Goal: Find specific page/section: Find specific page/section

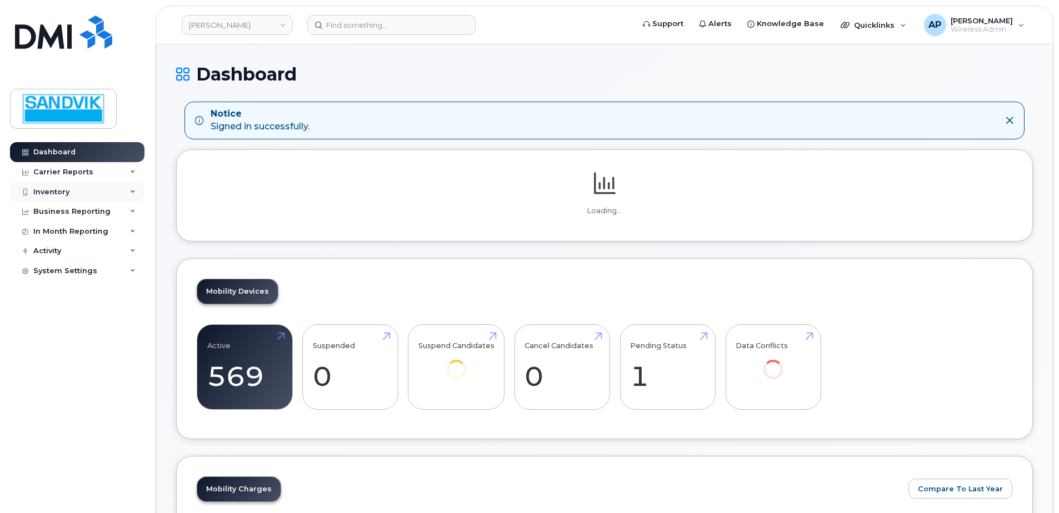
drag, startPoint x: 0, startPoint y: 0, endPoint x: 50, endPoint y: 195, distance: 201.3
click at [50, 195] on div "Inventory" at bounding box center [51, 192] width 36 height 9
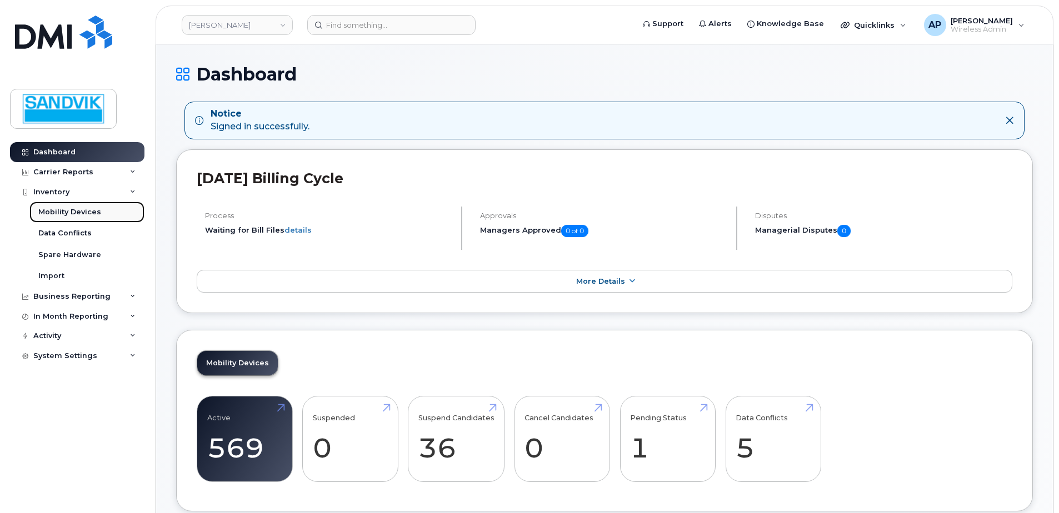
click at [48, 211] on div "Mobility Devices" at bounding box center [69, 212] width 63 height 10
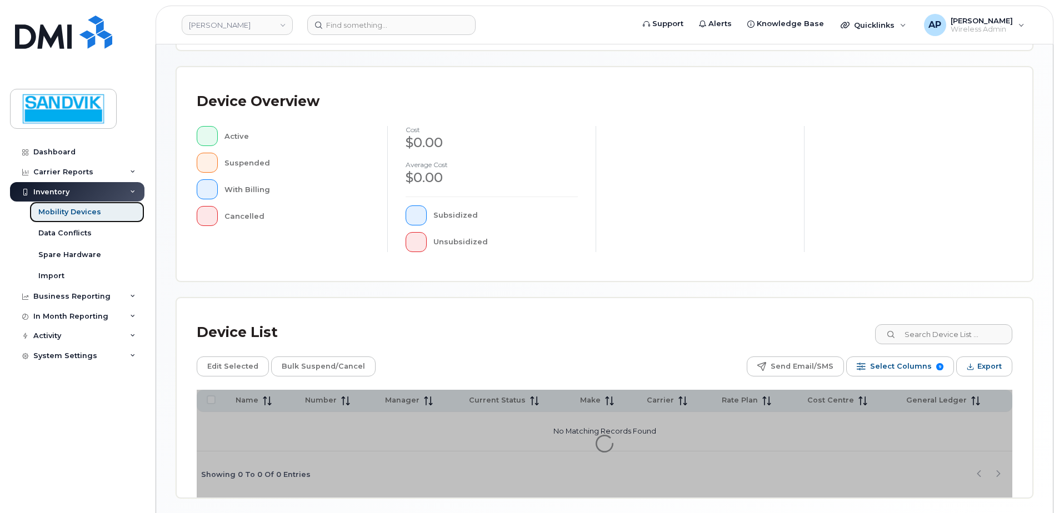
scroll to position [251, 0]
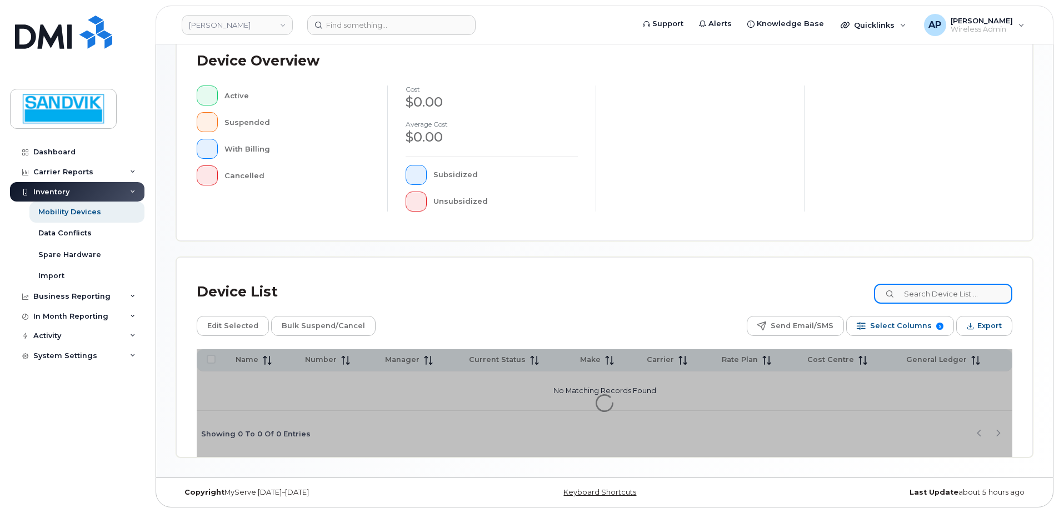
click at [951, 295] on input at bounding box center [943, 294] width 138 height 20
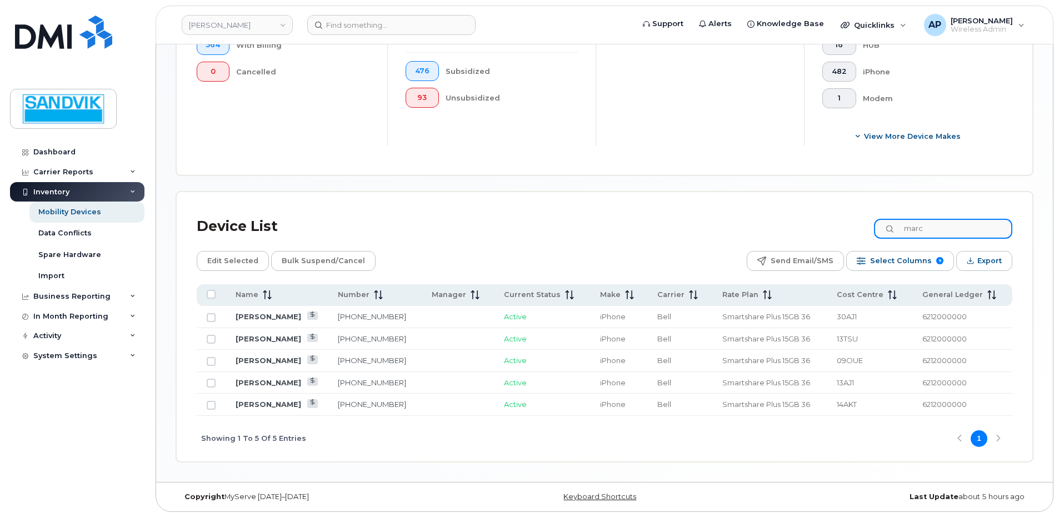
scroll to position [388, 0]
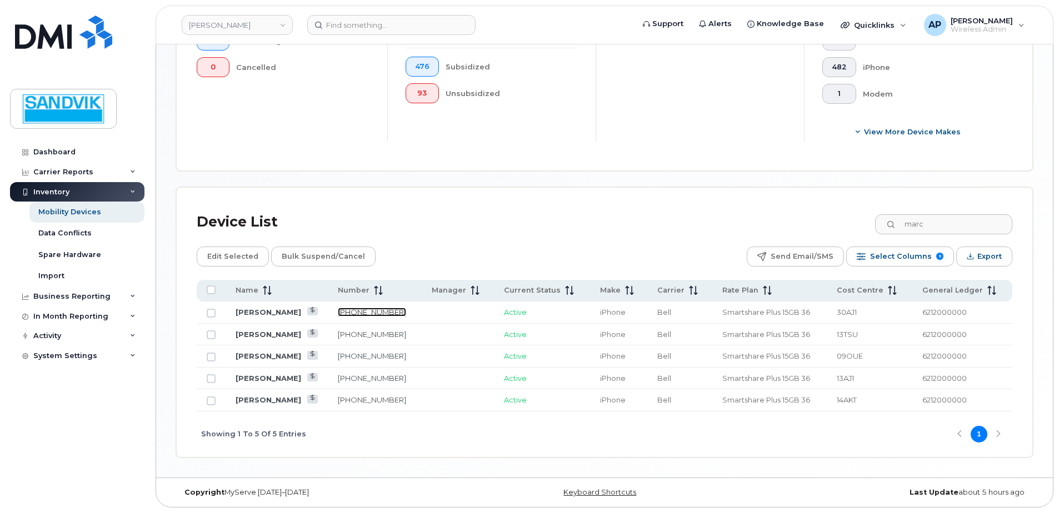
click at [357, 309] on link "819-354-9811" at bounding box center [372, 312] width 68 height 9
drag, startPoint x: 957, startPoint y: 224, endPoint x: 753, endPoint y: 227, distance: 204.4
click at [753, 227] on div "Device List marc" at bounding box center [604, 222] width 815 height 29
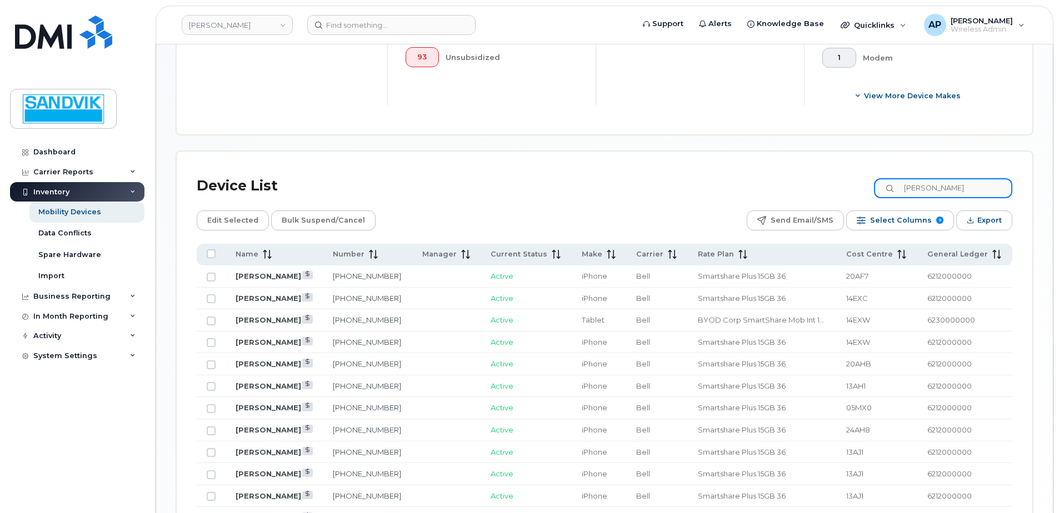
scroll to position [443, 0]
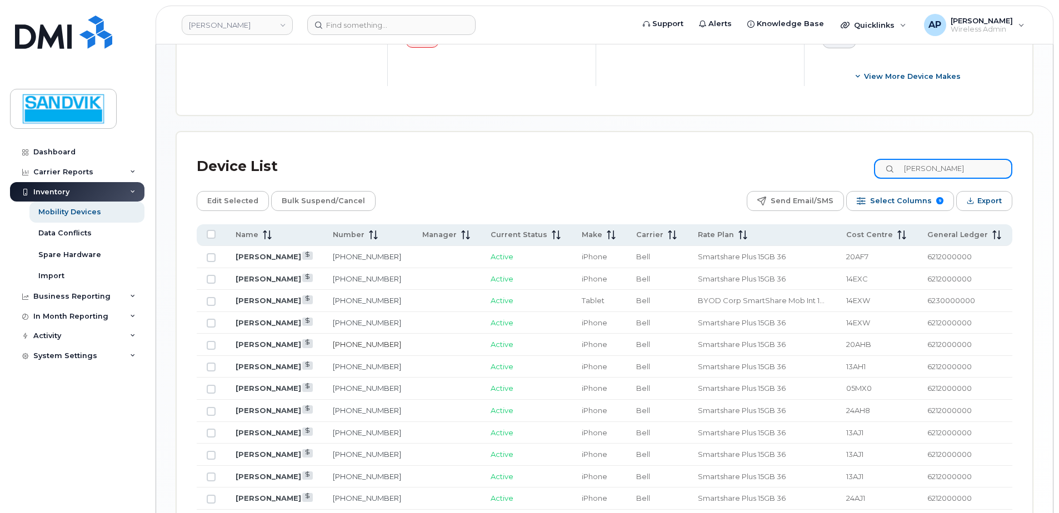
type input "eric"
click at [388, 345] on link "581-446-6778" at bounding box center [367, 344] width 68 height 9
